Goal: Register for event/course

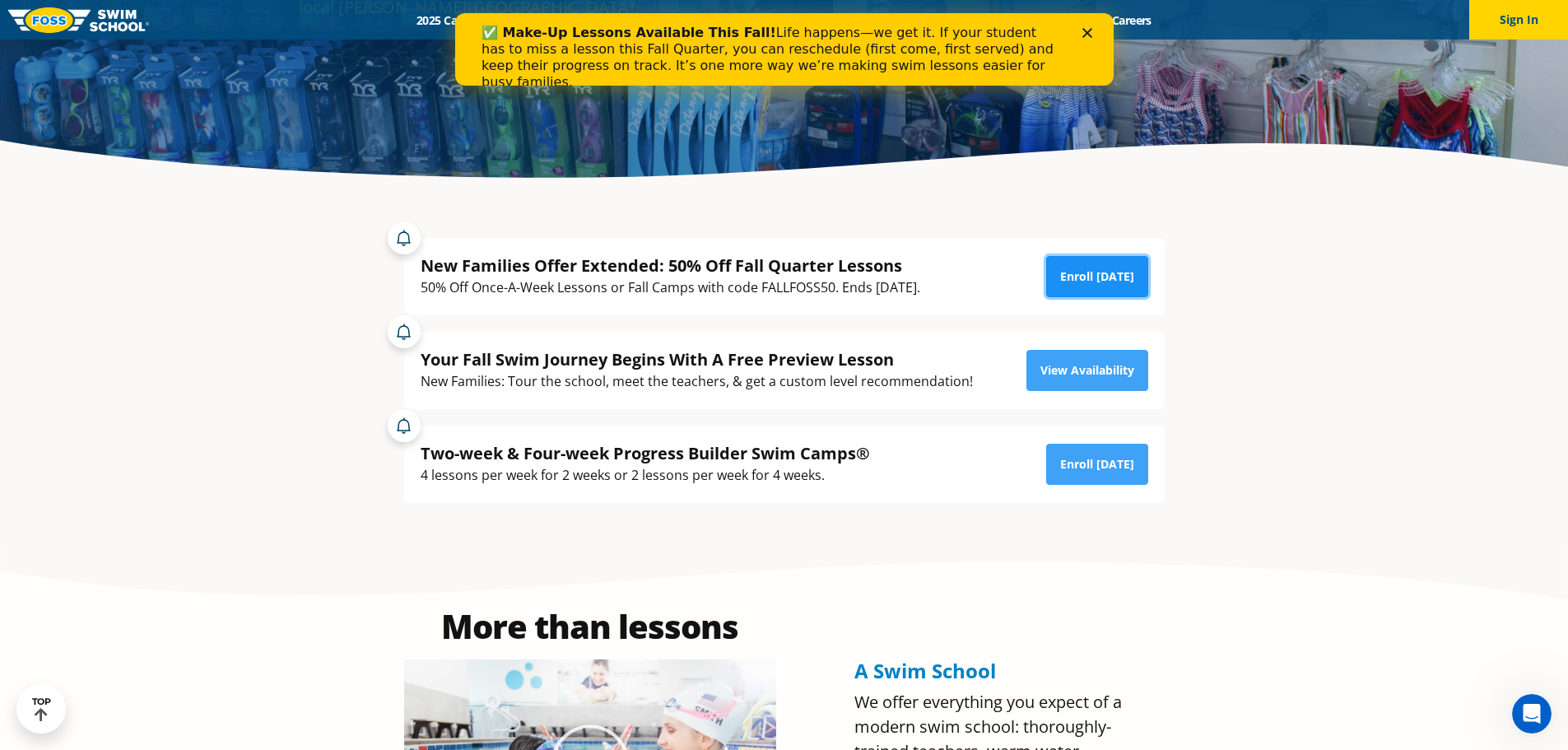
click at [1111, 282] on link "Enroll [DATE]" at bounding box center [1097, 276] width 102 height 42
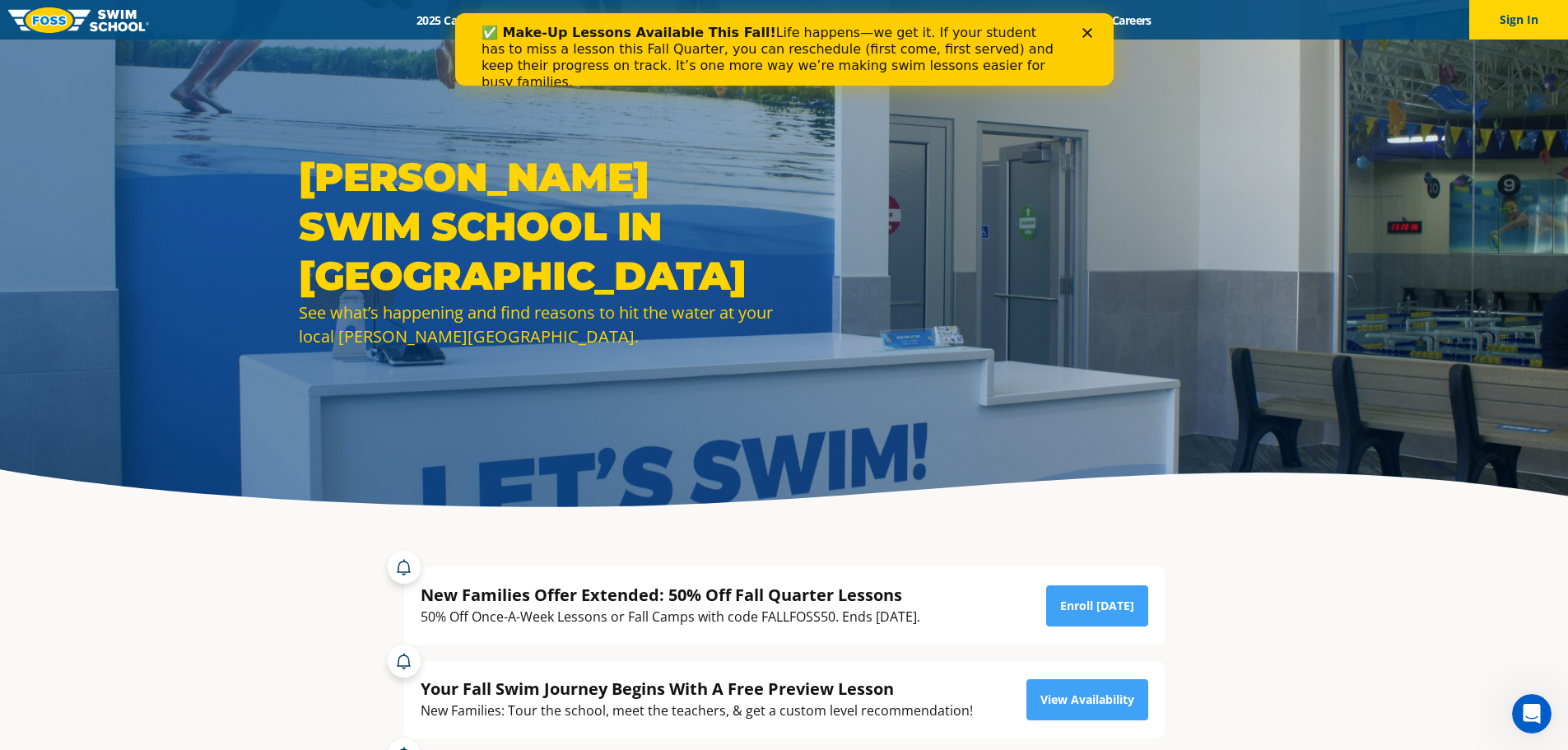
click at [1084, 32] on icon "Close" at bounding box center [1087, 33] width 10 height 10
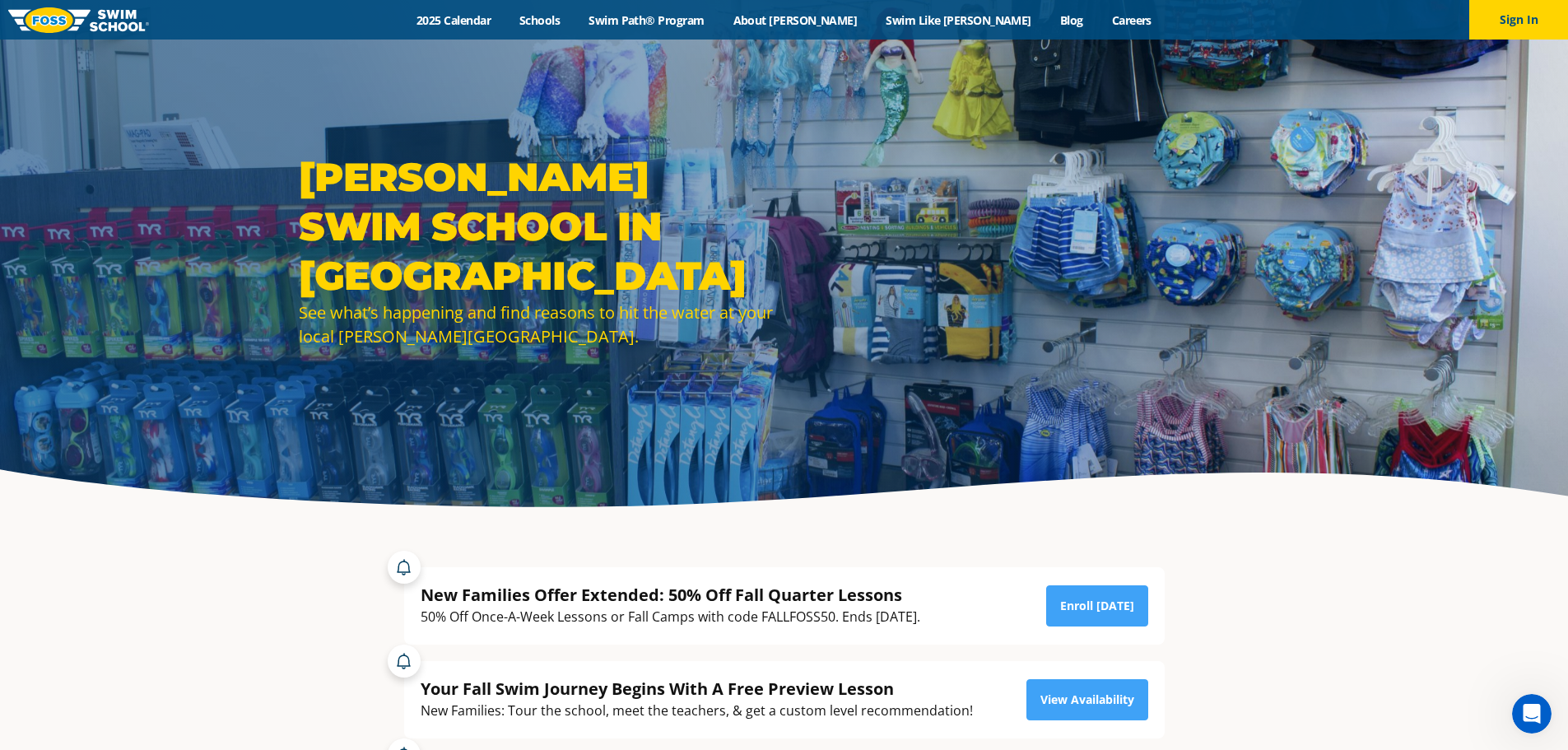
click at [504, 7] on div "Menu 2025 Calendar Schools Swim Path® Program About FOSS Swim Like Regan Blog C…" at bounding box center [784, 19] width 1568 height 40
click at [500, 21] on link "2025 Calendar" at bounding box center [453, 20] width 103 height 15
